Goal: Entertainment & Leisure: Consume media (video, audio)

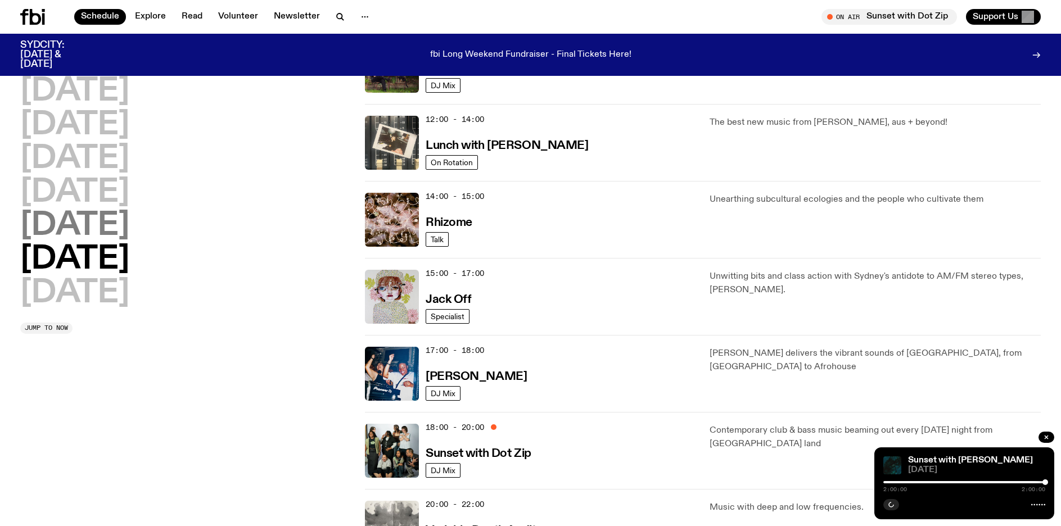
click at [60, 223] on h2 "[DATE]" at bounding box center [74, 225] width 109 height 31
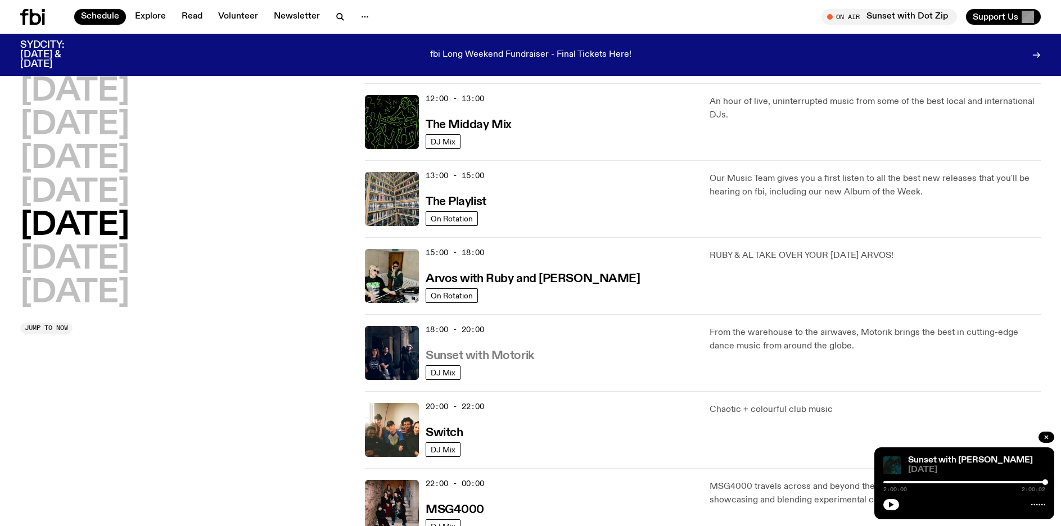
scroll to position [256, 0]
click at [517, 353] on h3 "Sunset with Motorik" at bounding box center [480, 355] width 109 height 12
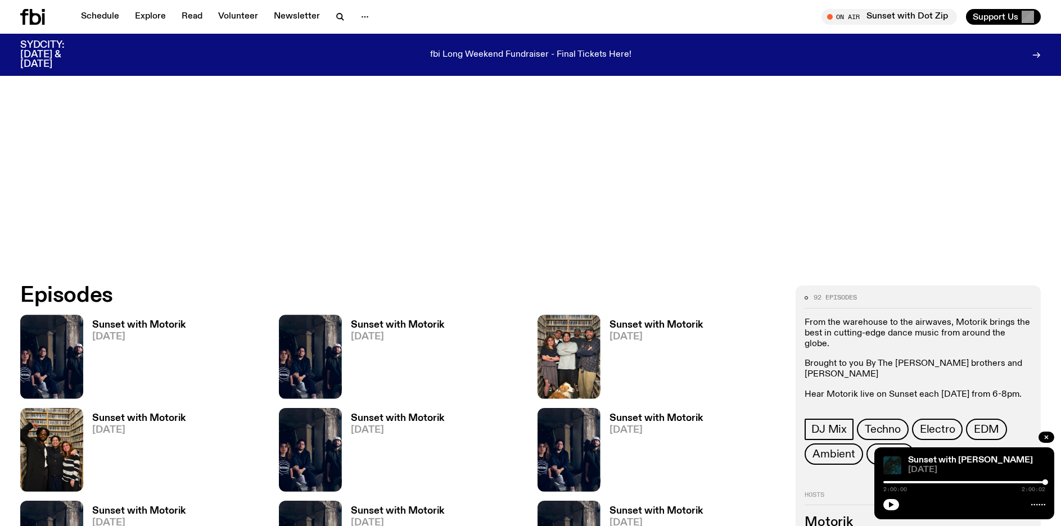
scroll to position [500, 0]
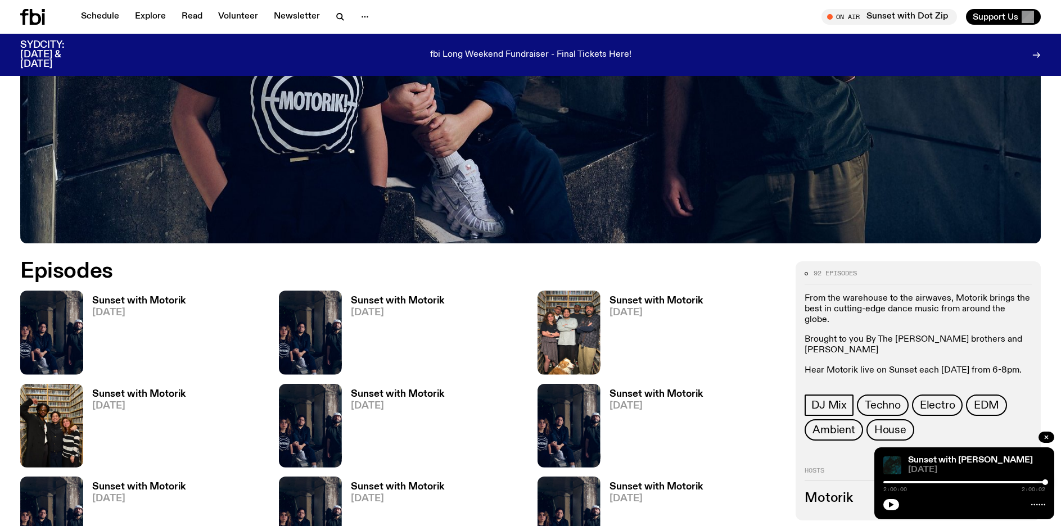
click at [401, 301] on h3 "Sunset with Motorik" at bounding box center [397, 301] width 93 height 10
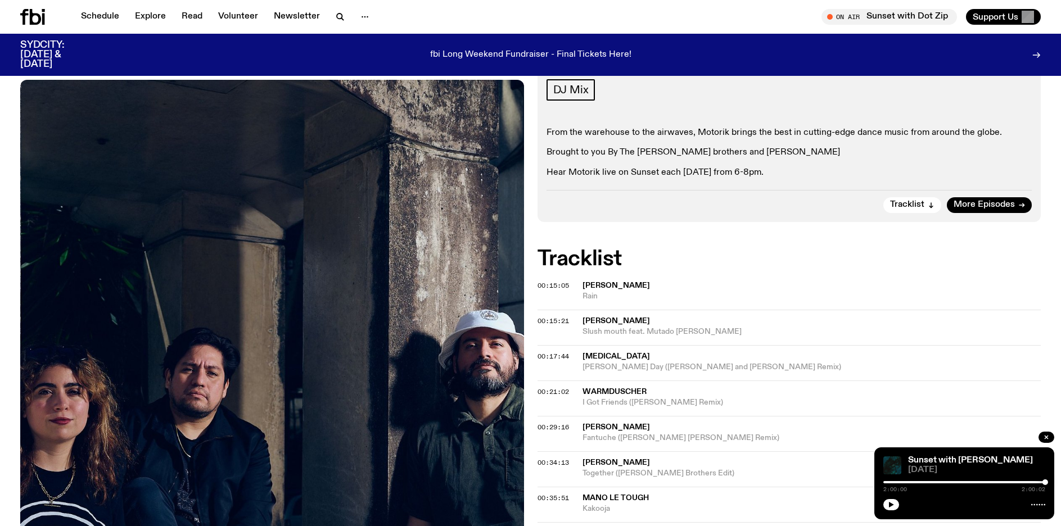
scroll to position [221, 0]
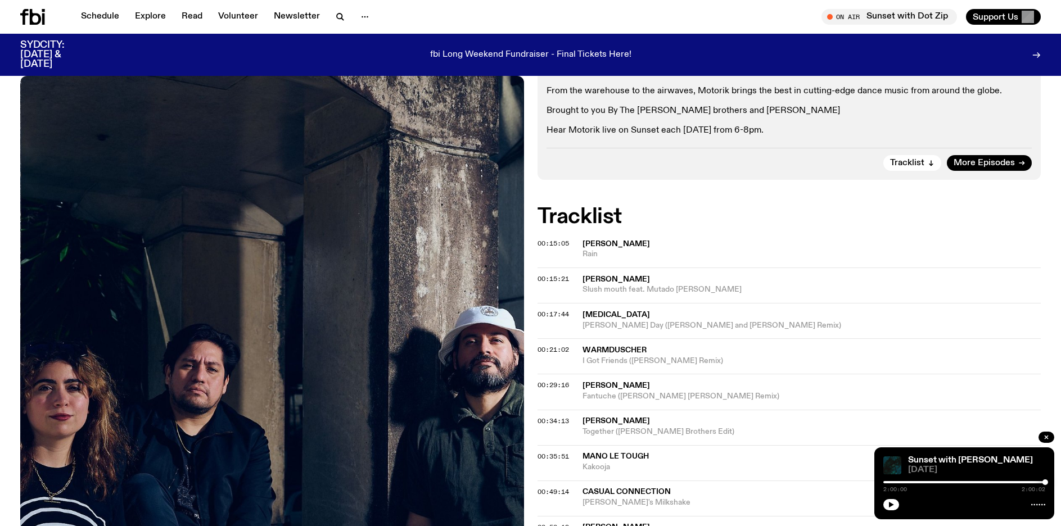
click at [923, 482] on div at bounding box center [964, 482] width 162 height 2
click at [895, 501] on button "button" at bounding box center [891, 504] width 16 height 11
click at [889, 508] on icon "button" at bounding box center [891, 505] width 7 height 7
